Goal: Transaction & Acquisition: Purchase product/service

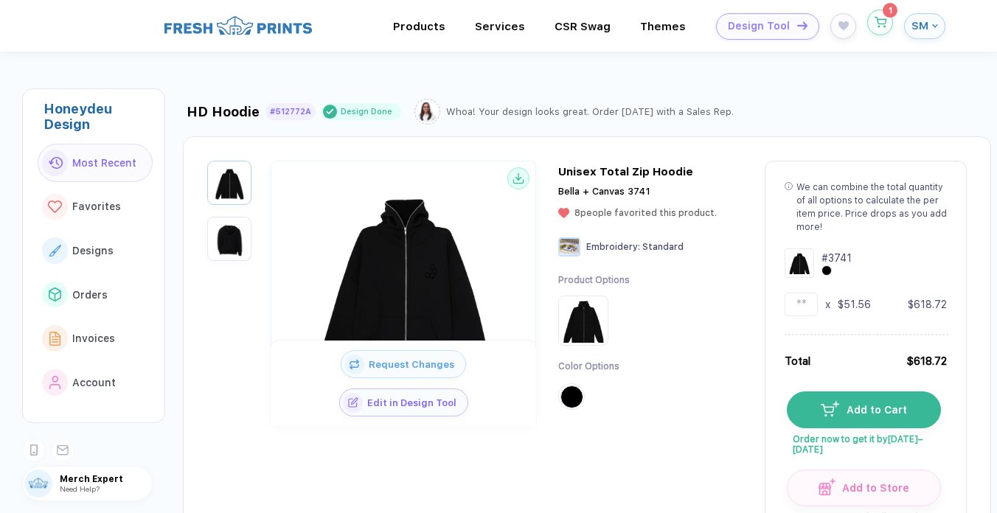
click at [887, 29] on button "button" at bounding box center [880, 23] width 26 height 26
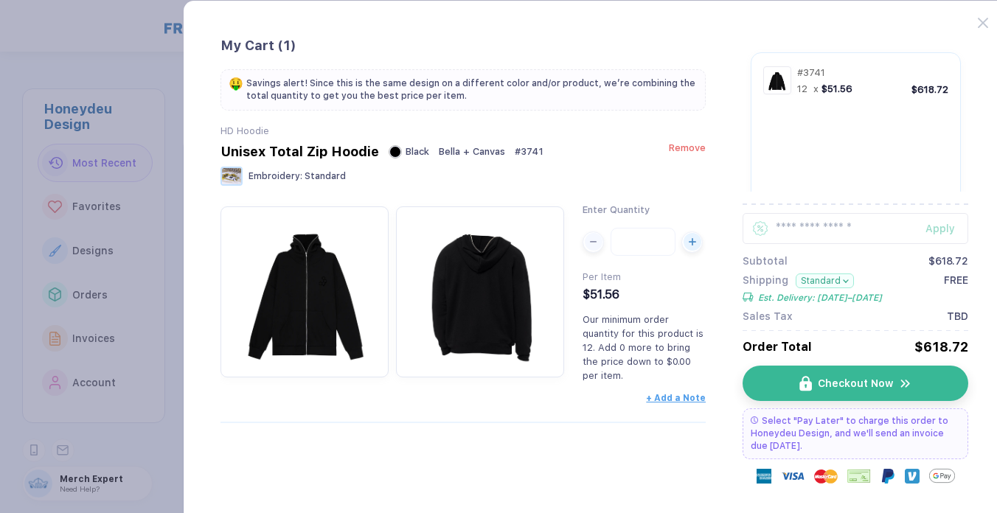
click at [689, 148] on span "Remove" at bounding box center [687, 147] width 37 height 11
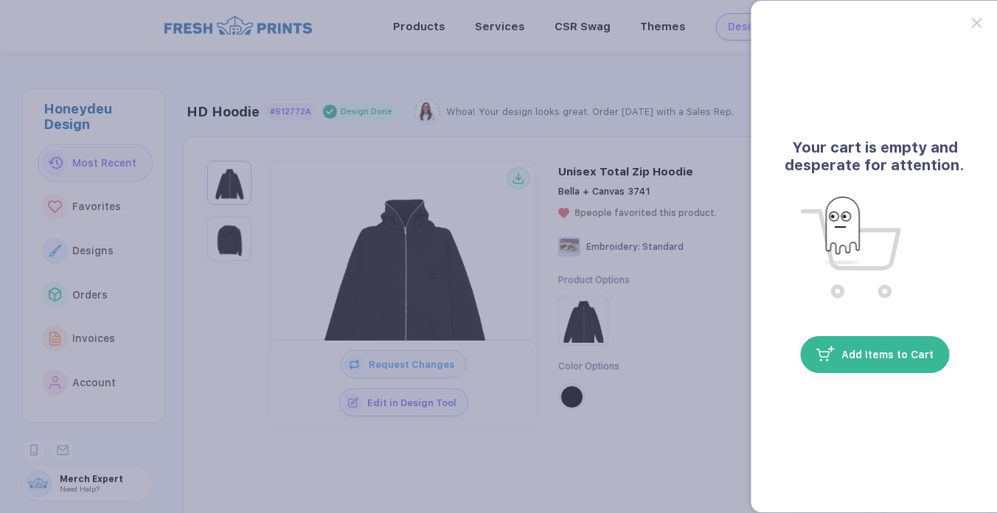
click at [656, 156] on button "button" at bounding box center [498, 256] width 997 height 513
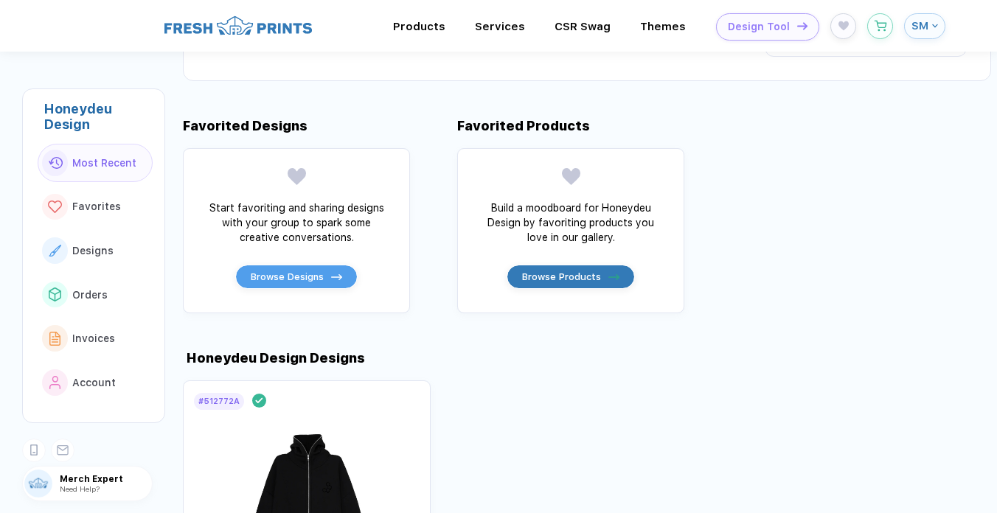
scroll to position [492, 0]
